Goal: Task Accomplishment & Management: Use online tool/utility

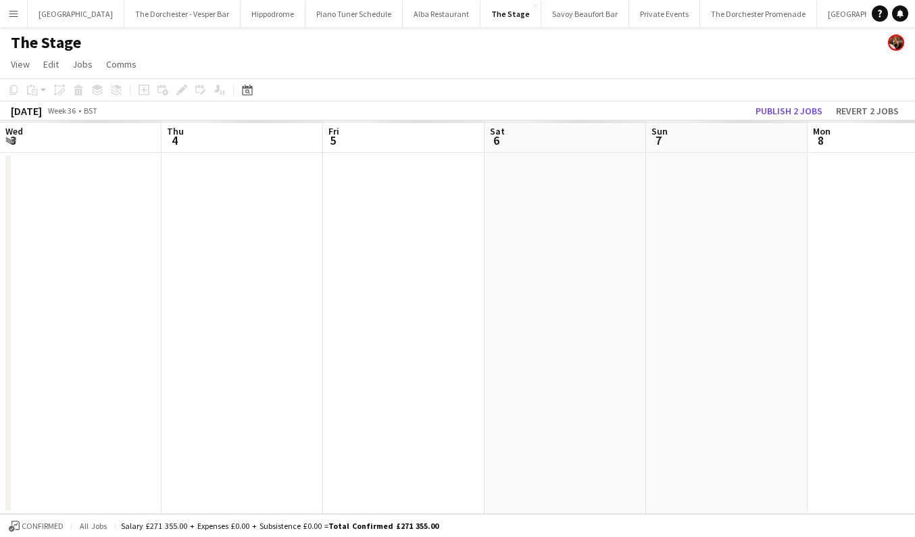
scroll to position [0, 495]
click at [19, 13] on button "Menu" at bounding box center [13, 13] width 27 height 27
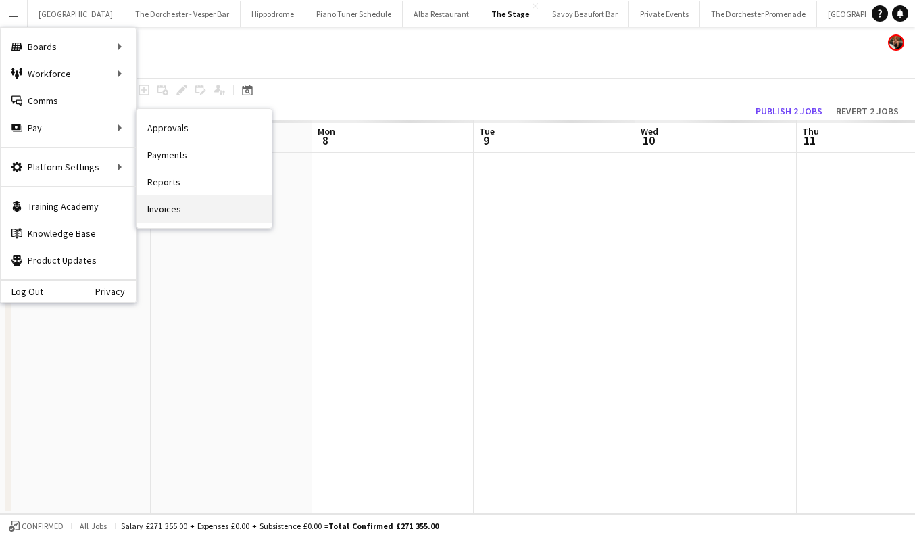
click at [186, 207] on link "Invoices" at bounding box center [203, 208] width 135 height 27
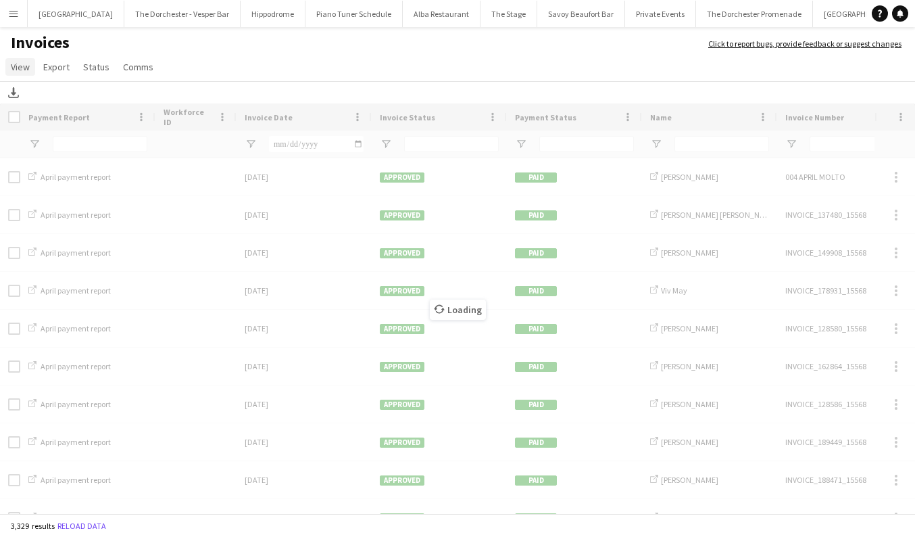
click at [30, 67] on link "View" at bounding box center [20, 67] width 30 height 18
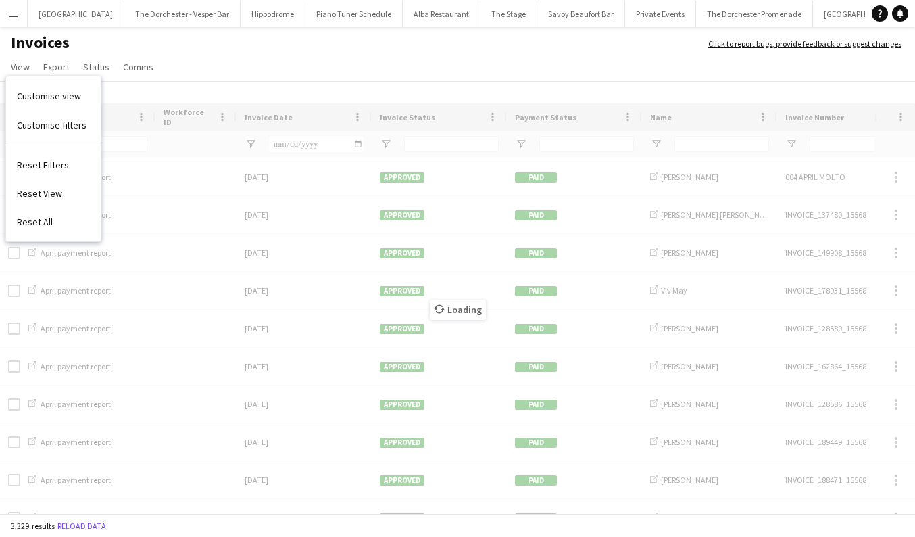
click at [124, 50] on h1 "Invoices" at bounding box center [347, 43] width 695 height 23
click at [9, 15] on app-icon "Menu" at bounding box center [13, 13] width 11 height 11
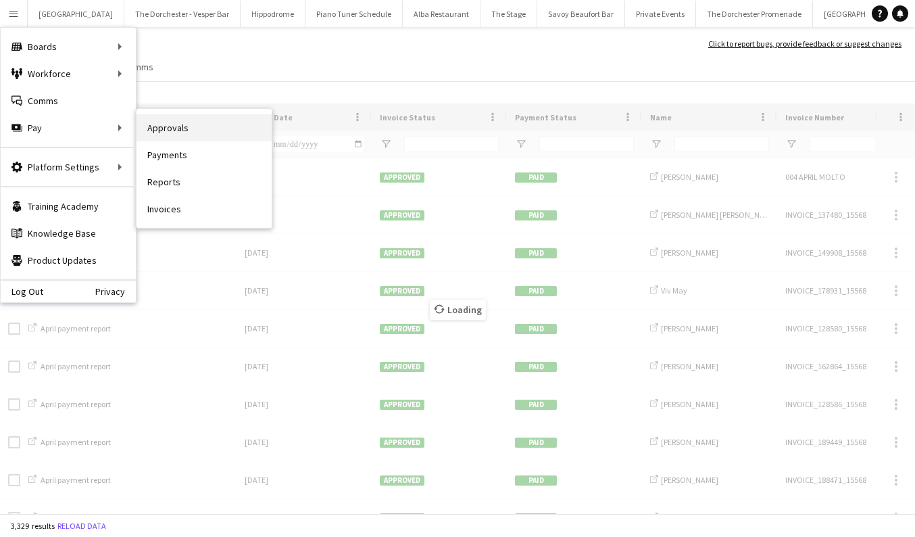
click at [164, 133] on link "Approvals" at bounding box center [203, 127] width 135 height 27
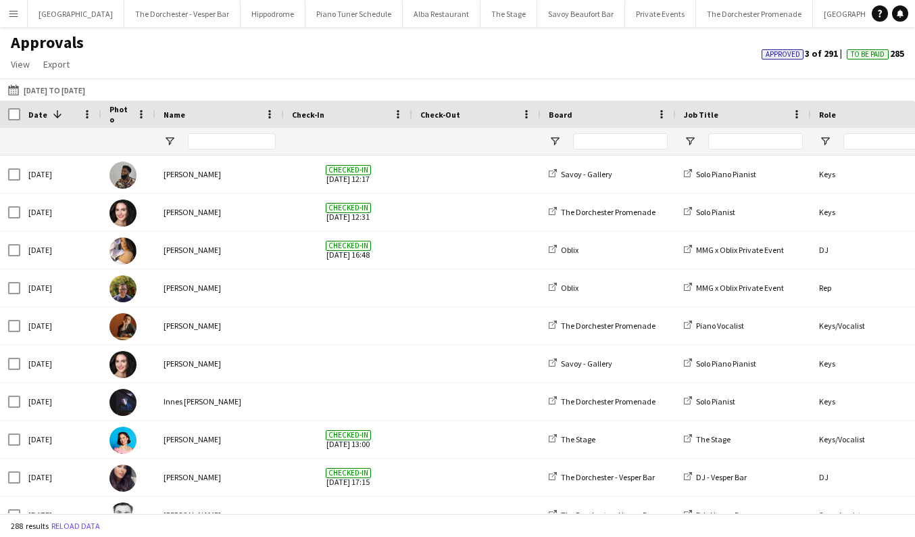
click at [17, 36] on h1 "Approvals" at bounding box center [47, 42] width 95 height 20
click at [19, 18] on button "Menu" at bounding box center [13, 13] width 27 height 27
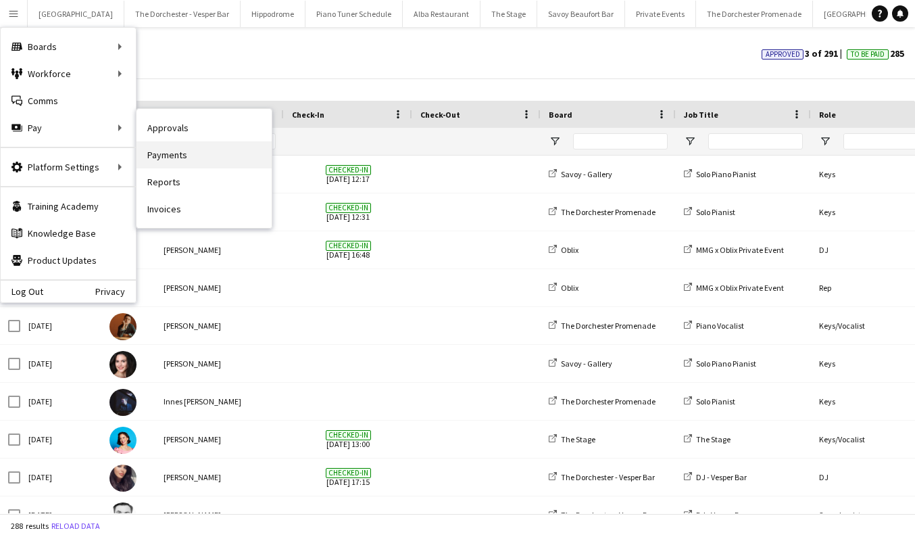
click at [171, 153] on link "Payments" at bounding box center [203, 154] width 135 height 27
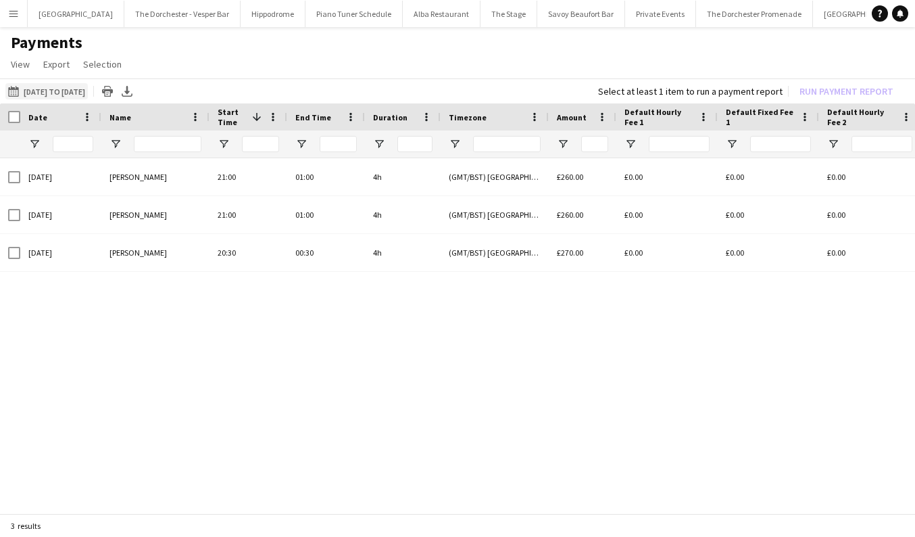
click at [64, 94] on button "[DATE] to [DATE] [DATE] to [DATE]" at bounding box center [46, 91] width 82 height 16
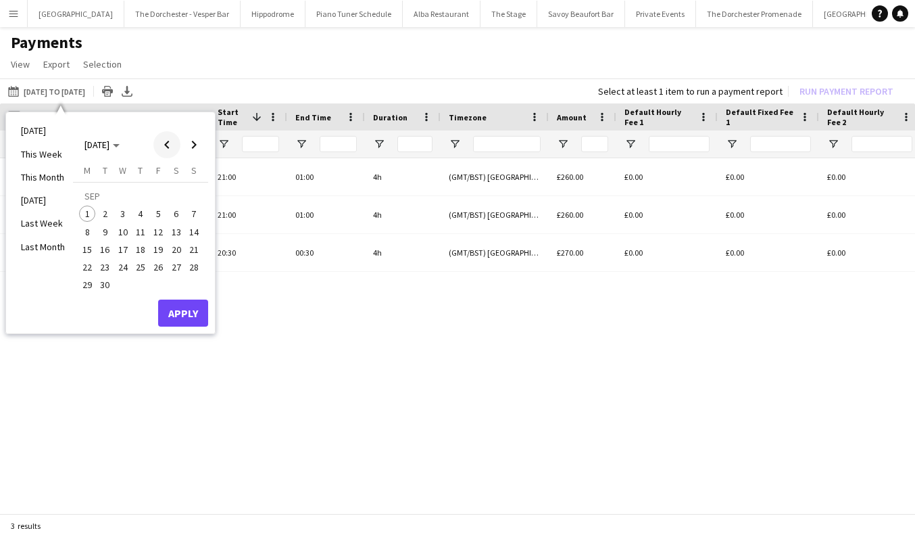
click at [159, 149] on span "Previous month" at bounding box center [166, 144] width 27 height 27
click at [153, 202] on span "1" at bounding box center [158, 197] width 16 height 19
click at [191, 269] on span "31" at bounding box center [194, 270] width 16 height 16
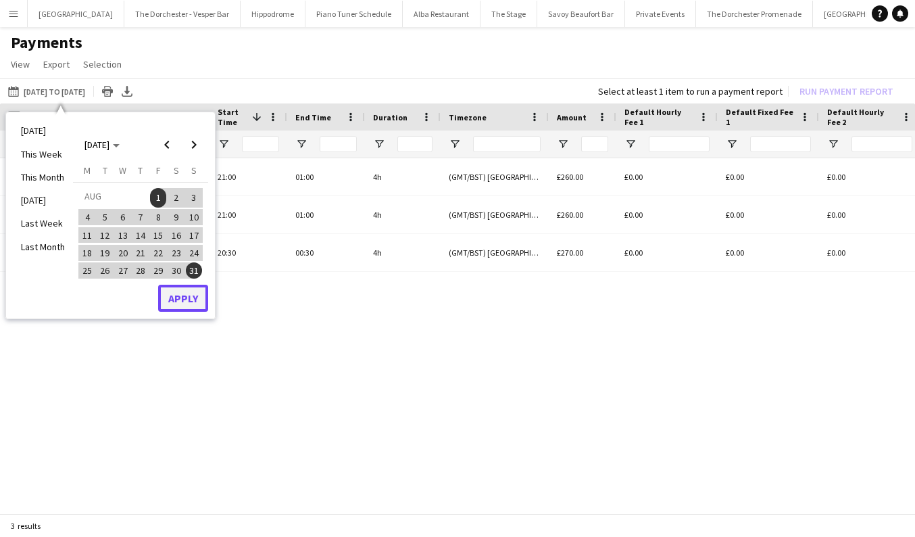
click at [182, 300] on button "Apply" at bounding box center [183, 297] width 50 height 27
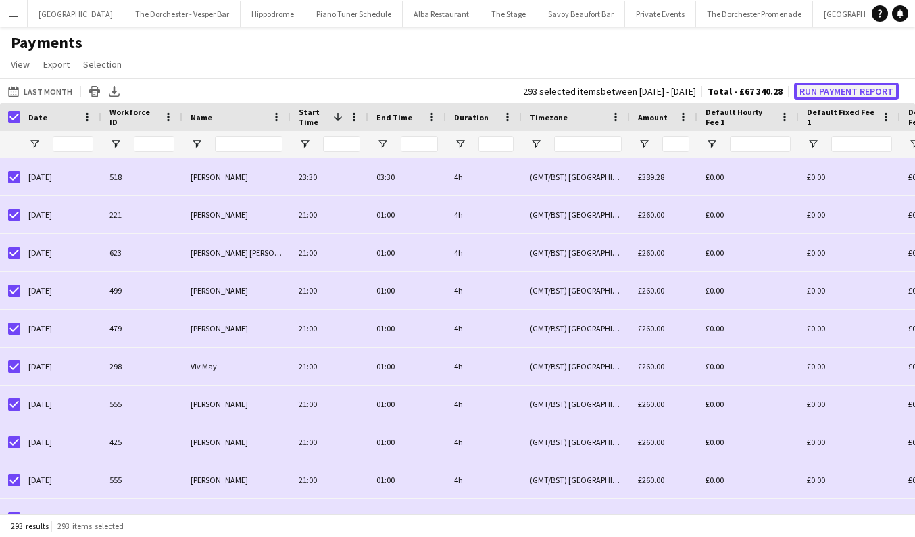
click at [820, 91] on button "Run Payment Report" at bounding box center [846, 91] width 105 height 18
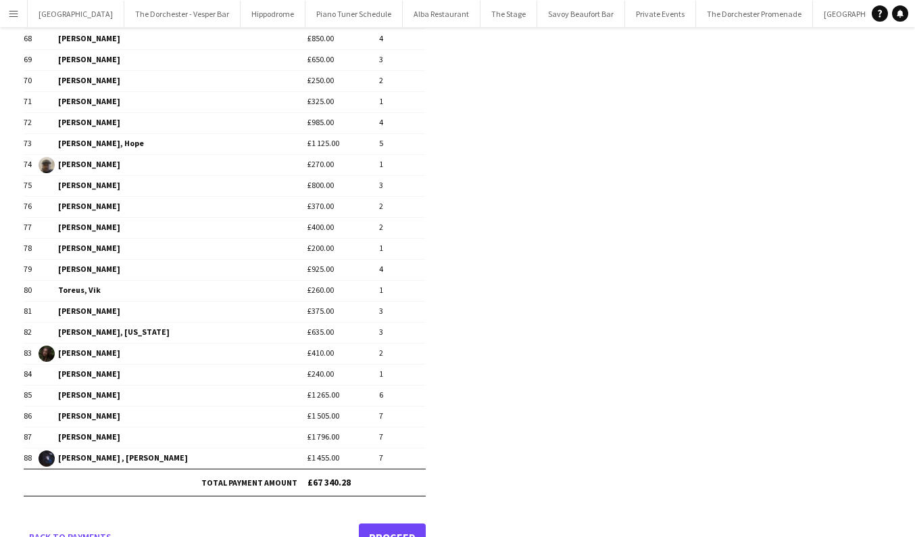
scroll to position [1589, 0]
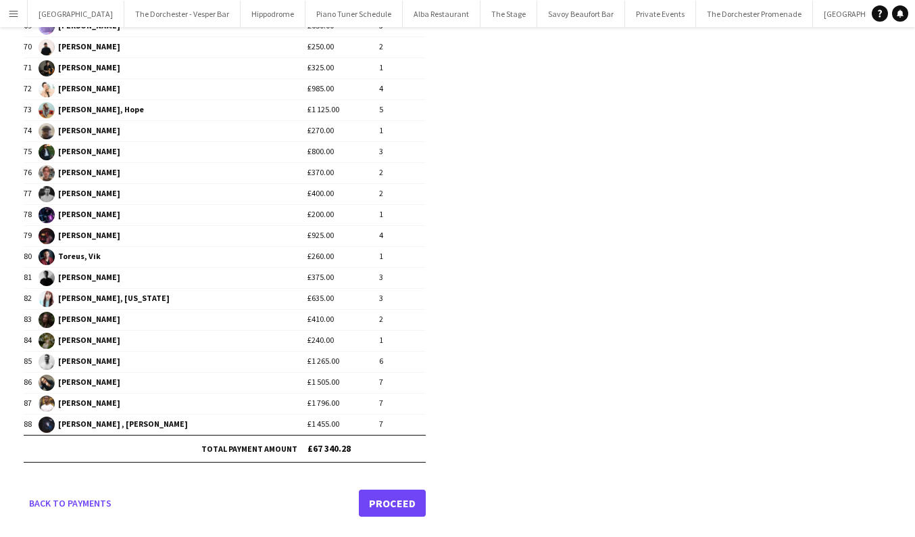
click at [391, 501] on link "Proceed" at bounding box center [392, 502] width 67 height 27
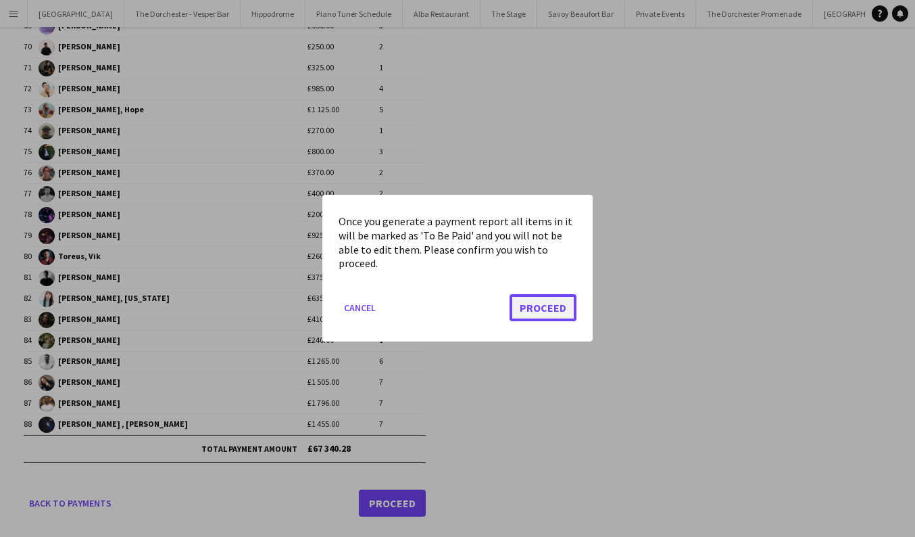
click at [531, 305] on button "Proceed" at bounding box center [542, 308] width 67 height 27
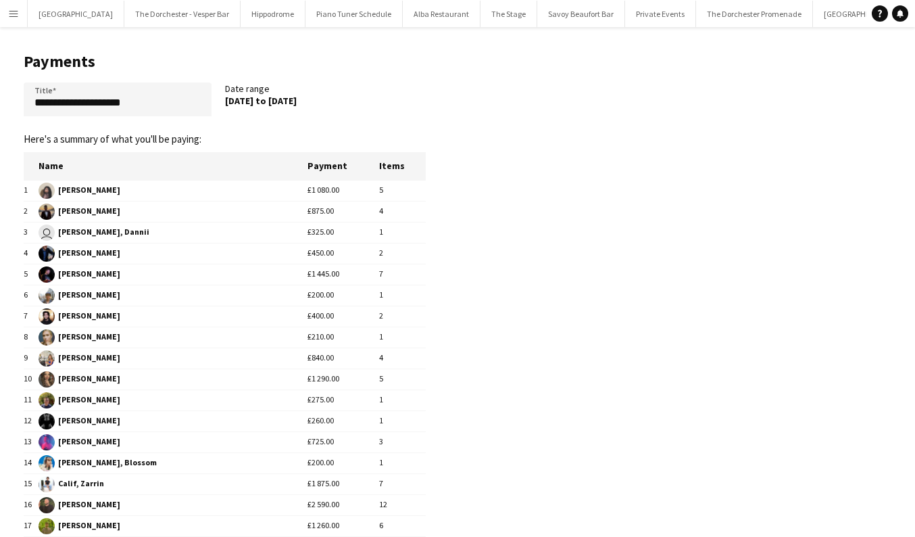
scroll to position [1589, 0]
